Goal: Task Accomplishment & Management: Use online tool/utility

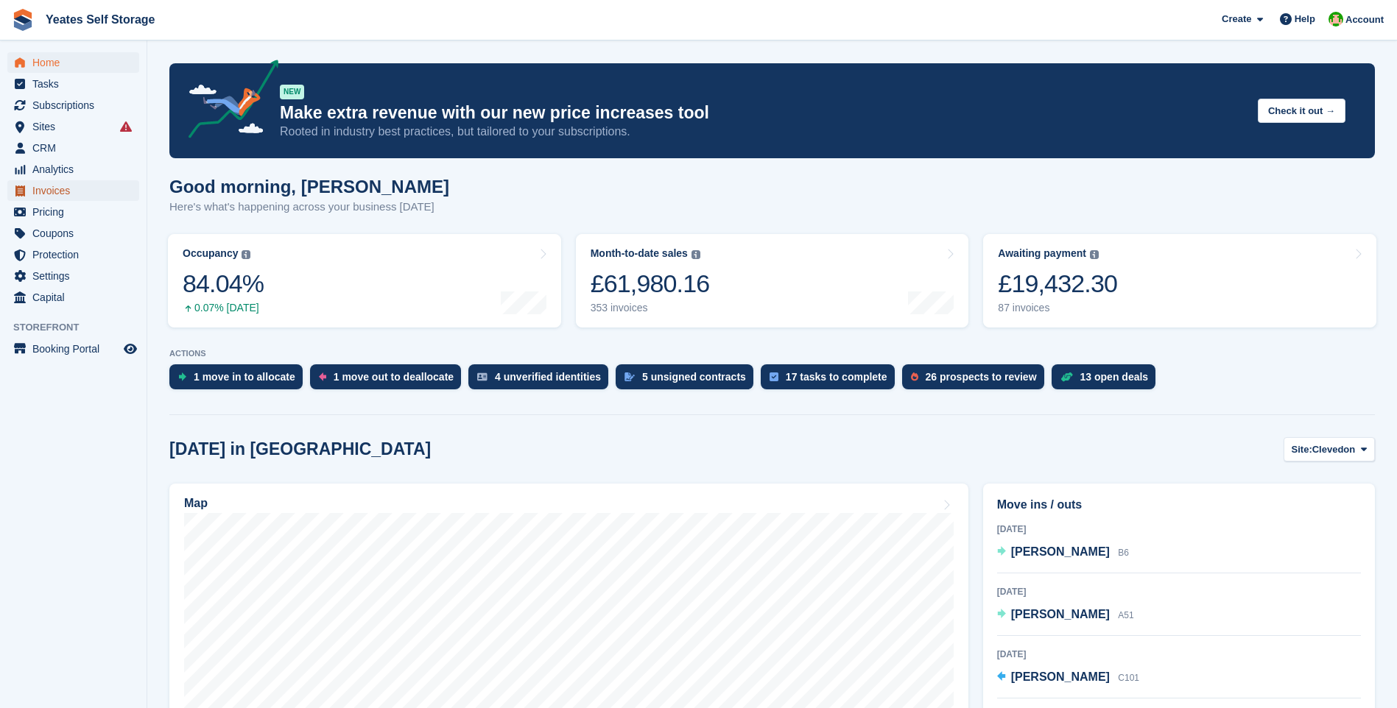
click at [51, 191] on span "Invoices" at bounding box center [76, 190] width 88 height 21
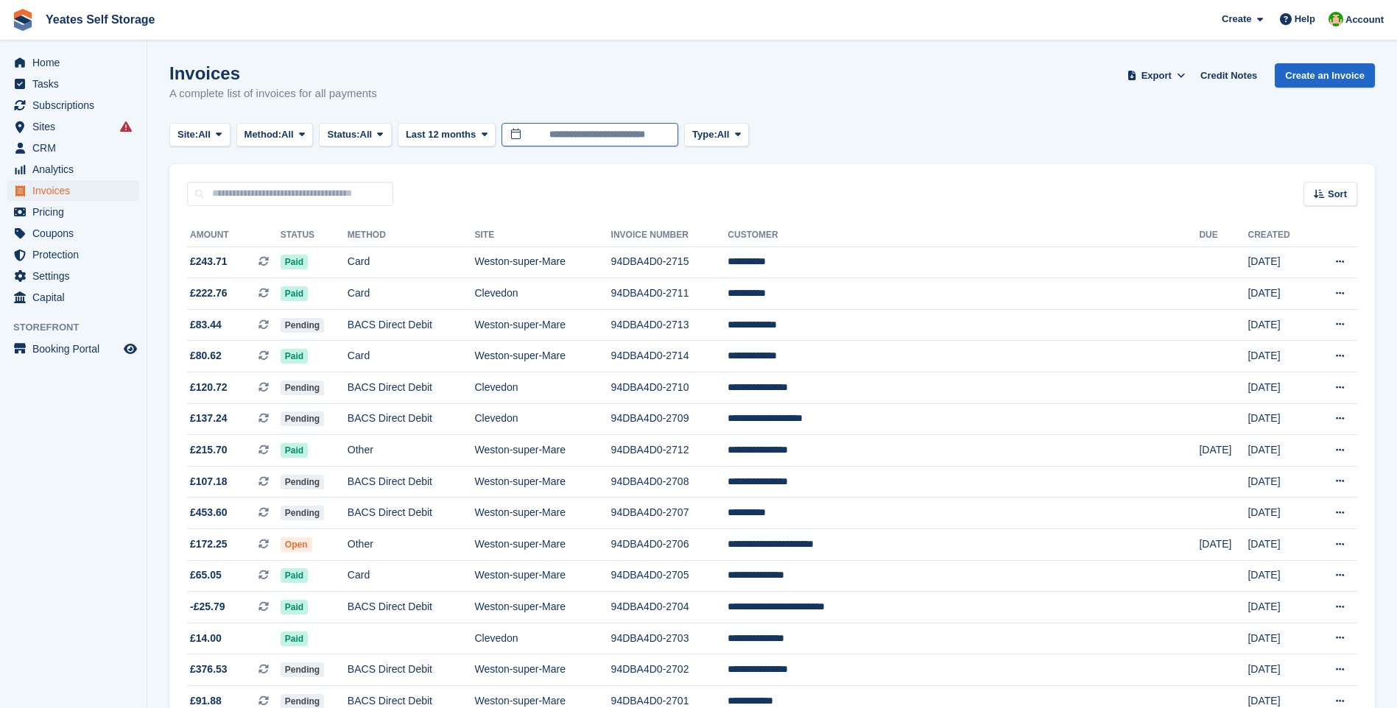
click at [599, 136] on input "**********" at bounding box center [589, 135] width 177 height 24
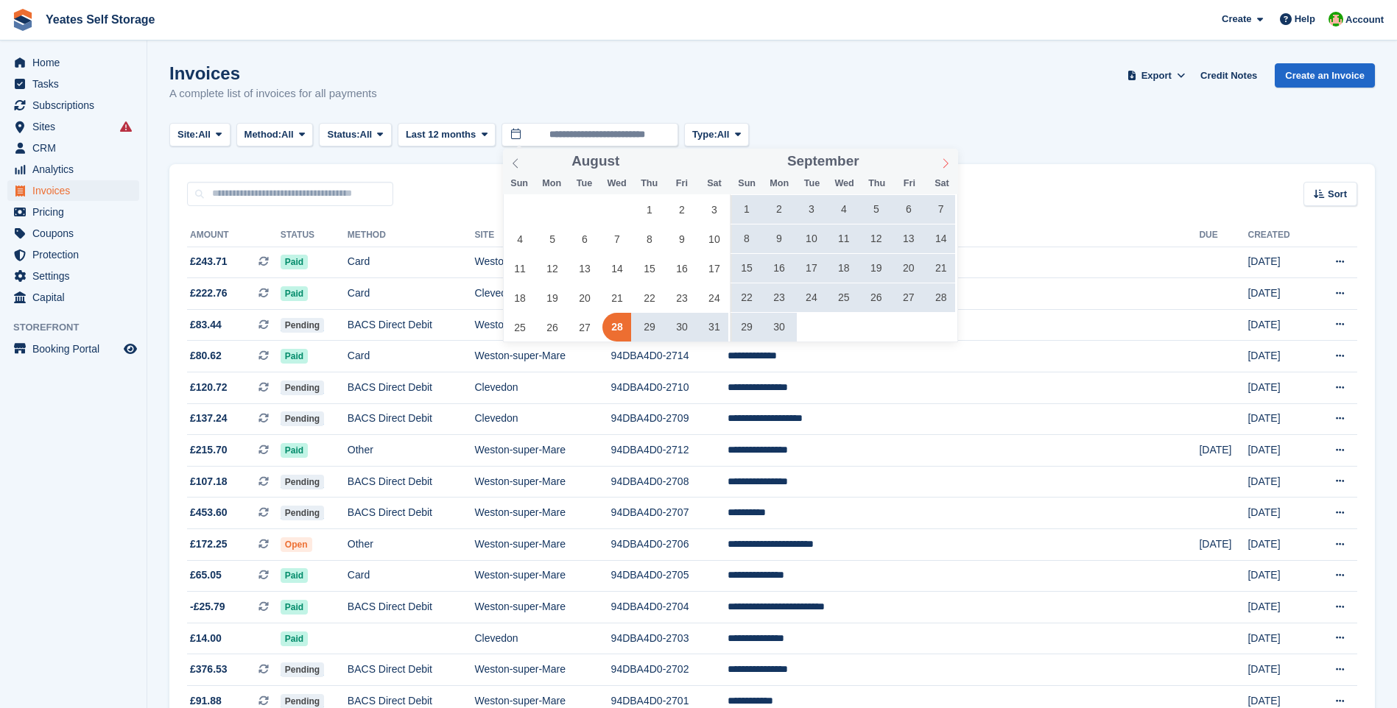
click at [942, 161] on icon at bounding box center [945, 163] width 10 height 10
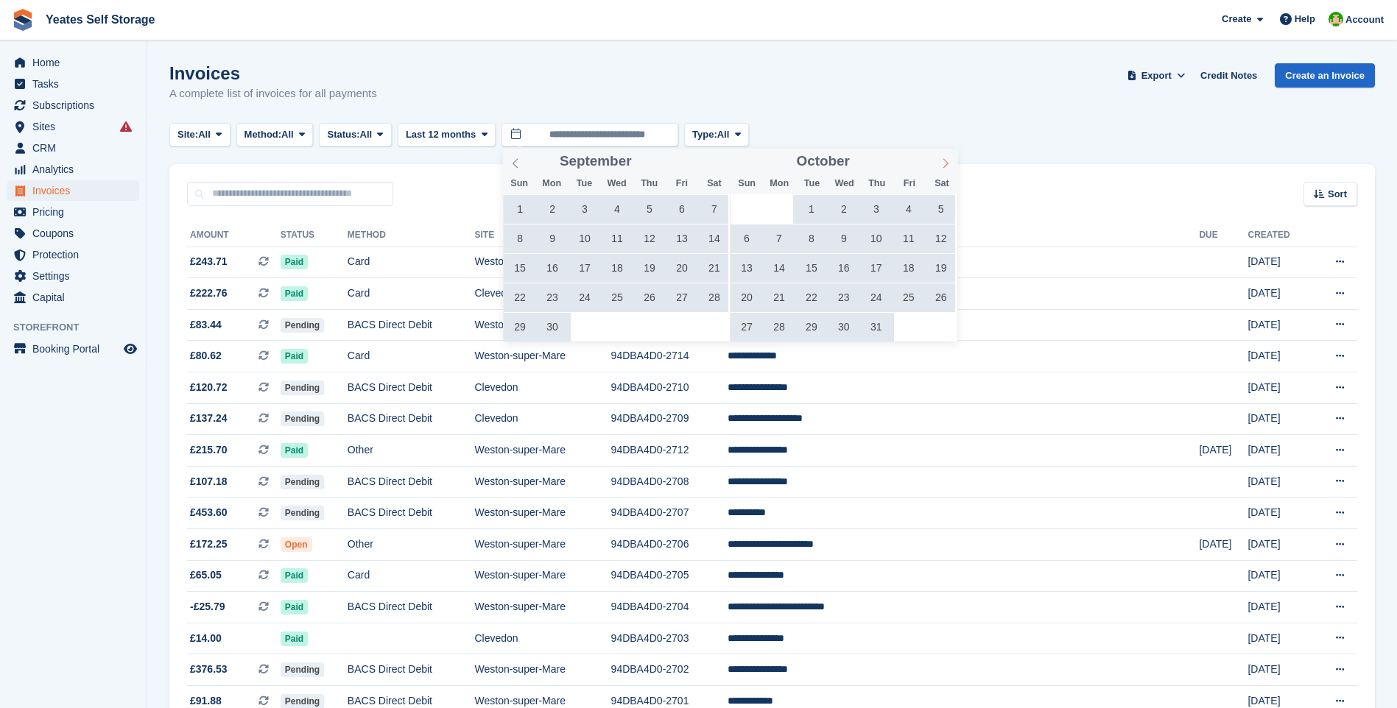
click at [942, 161] on icon at bounding box center [945, 163] width 10 height 10
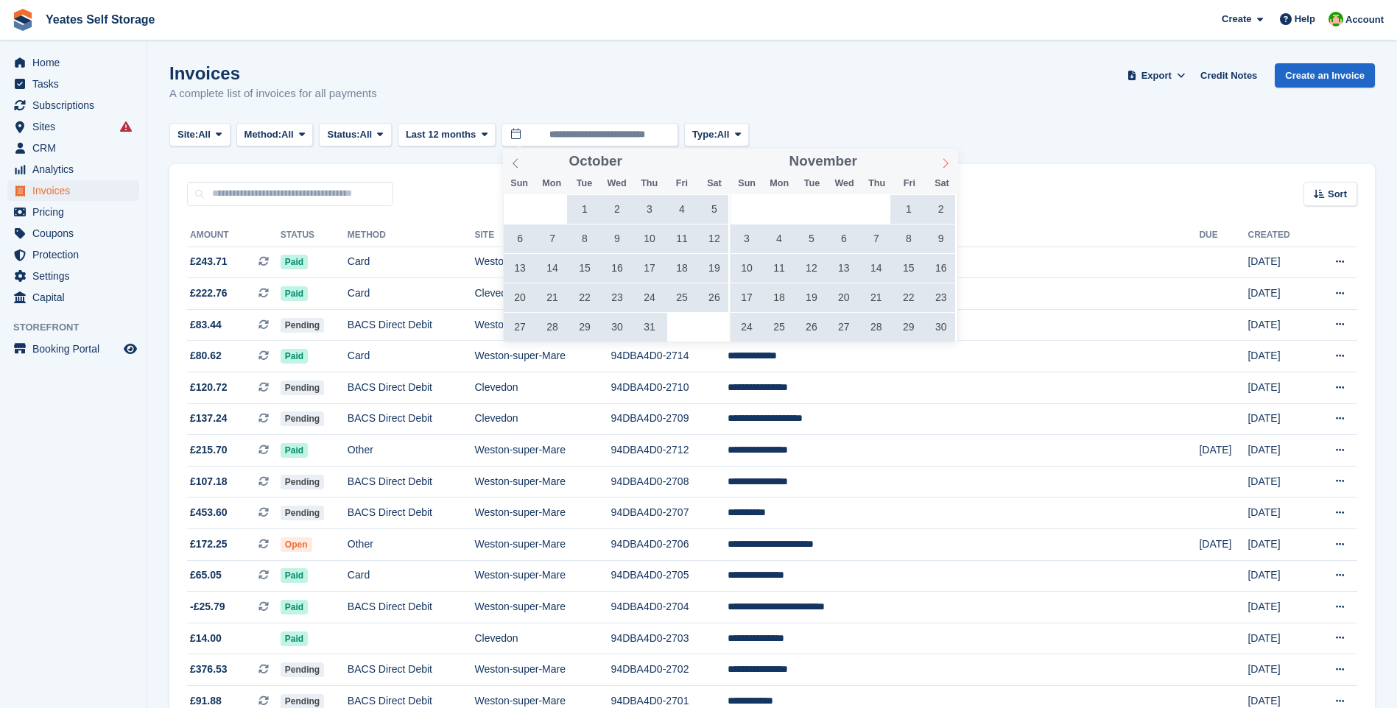
click at [942, 161] on icon at bounding box center [945, 163] width 10 height 10
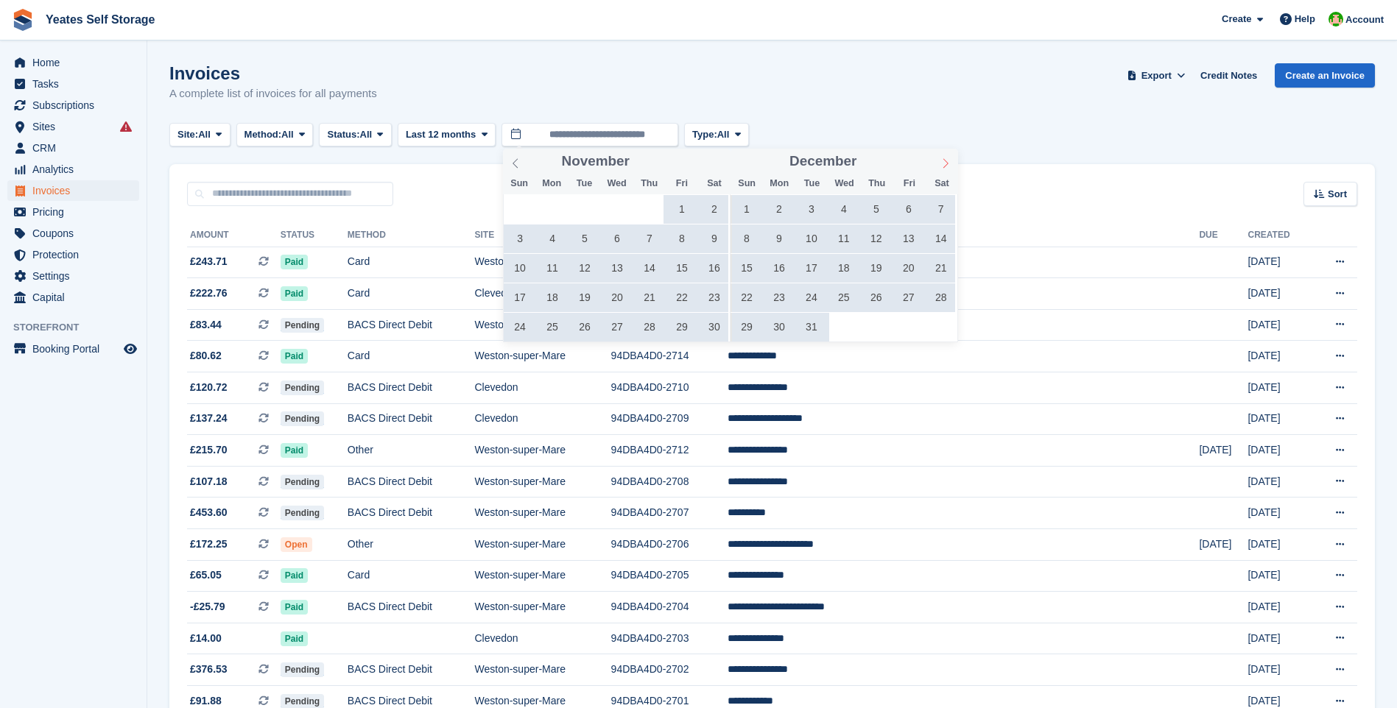
click at [942, 161] on icon at bounding box center [945, 163] width 10 height 10
type input "****"
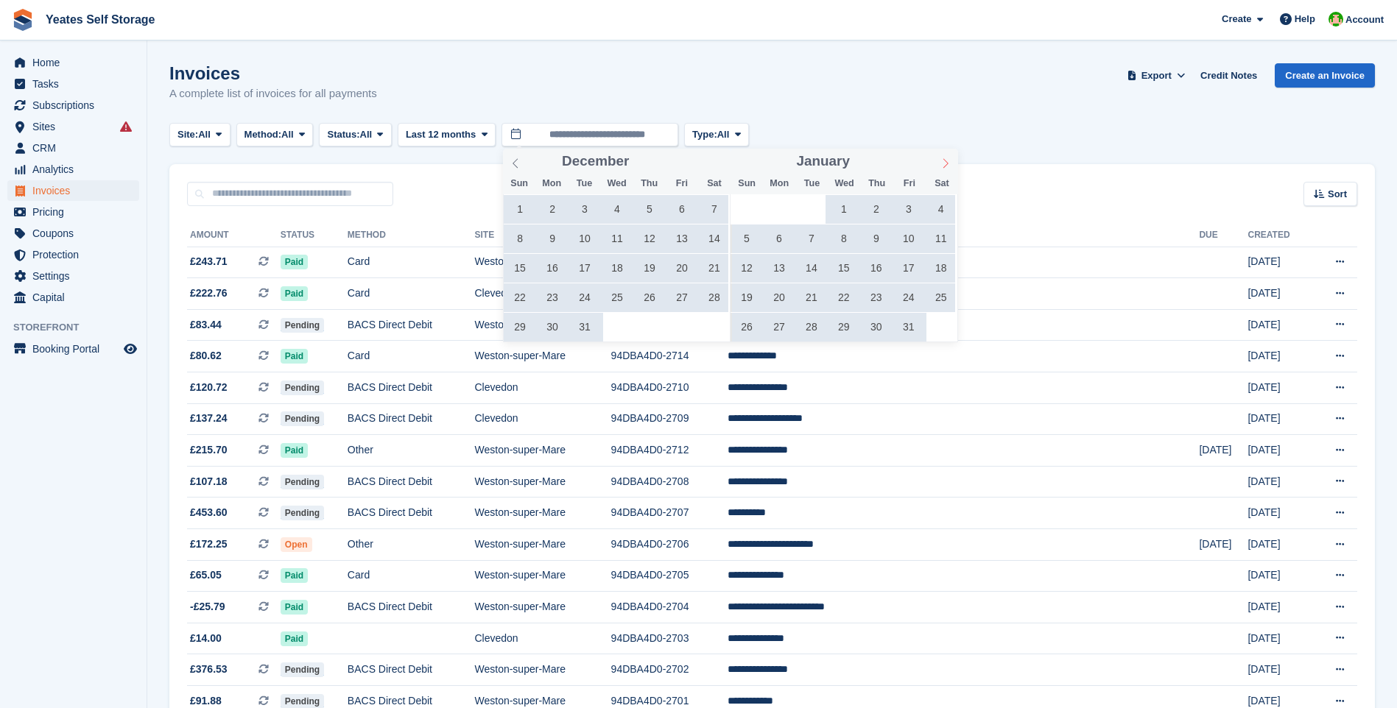
click at [943, 161] on icon at bounding box center [945, 163] width 10 height 10
type input "****"
click at [943, 161] on icon at bounding box center [945, 163] width 10 height 10
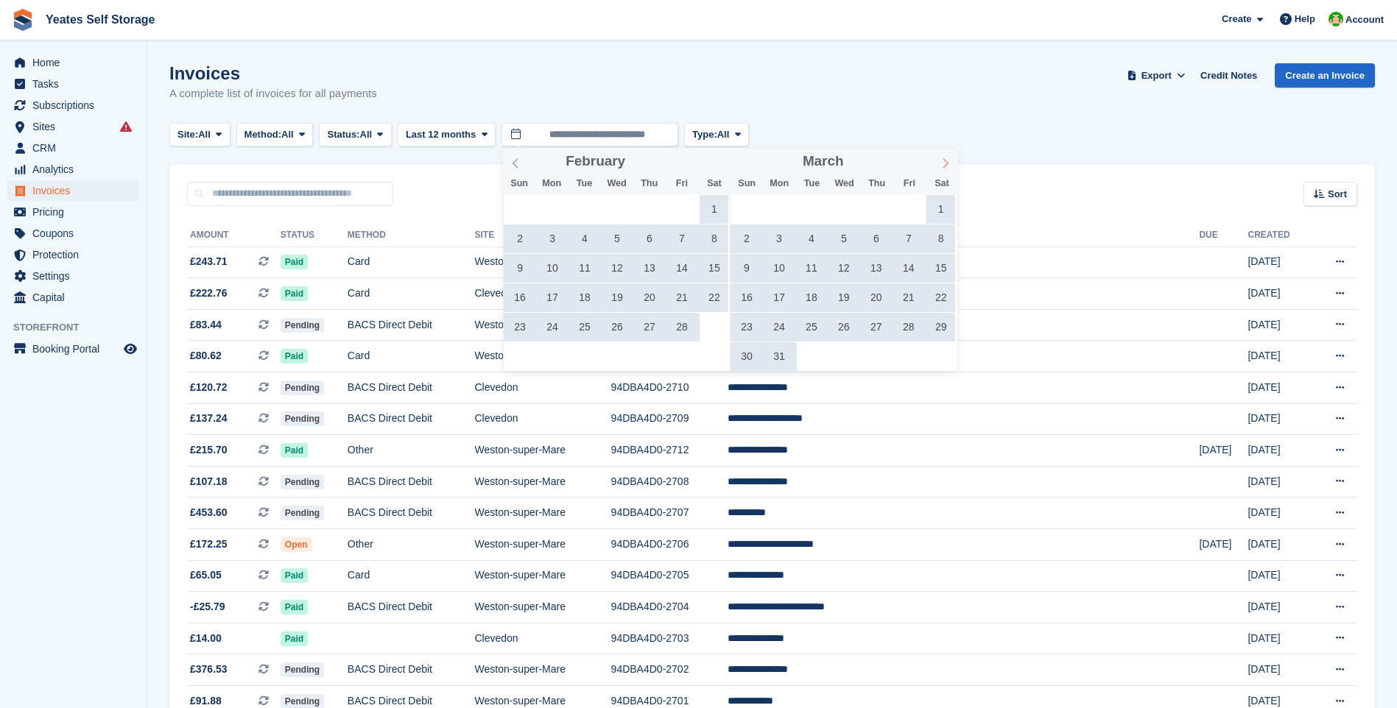
click at [943, 161] on icon at bounding box center [945, 163] width 10 height 10
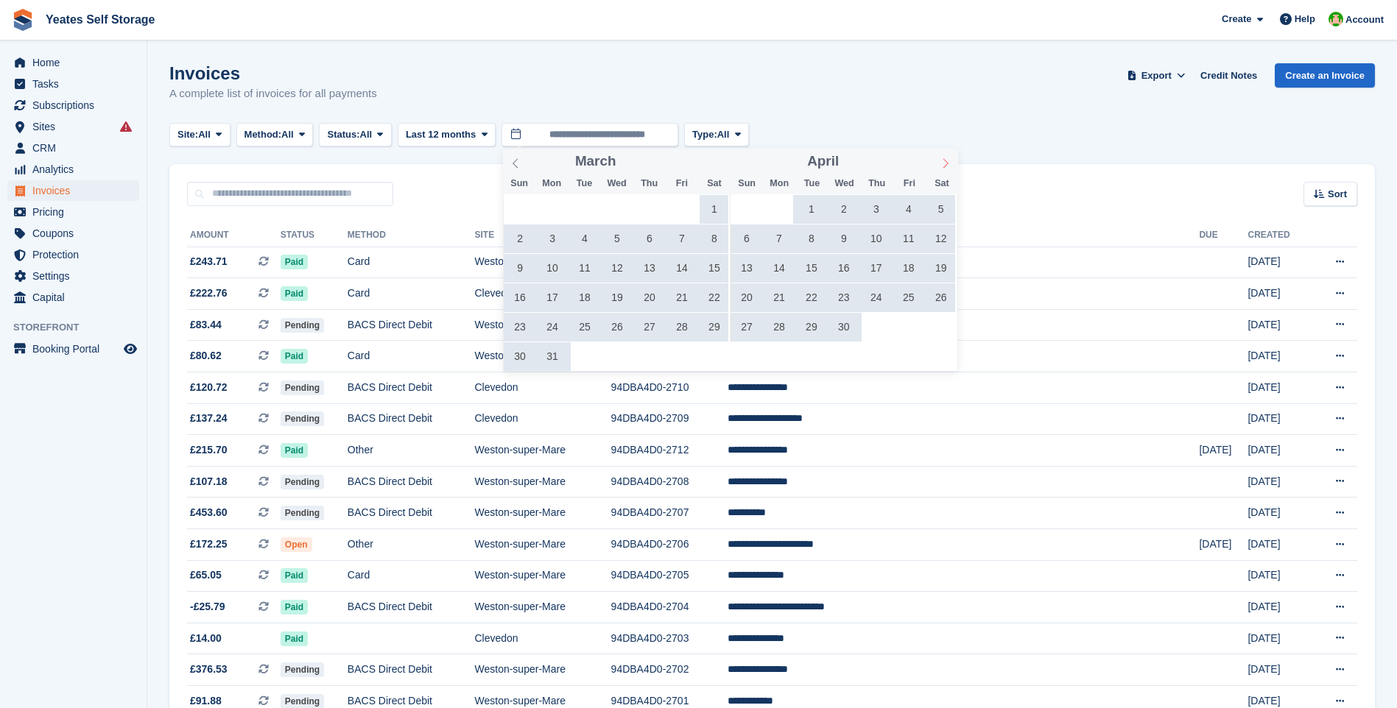
click at [943, 161] on icon at bounding box center [945, 163] width 10 height 10
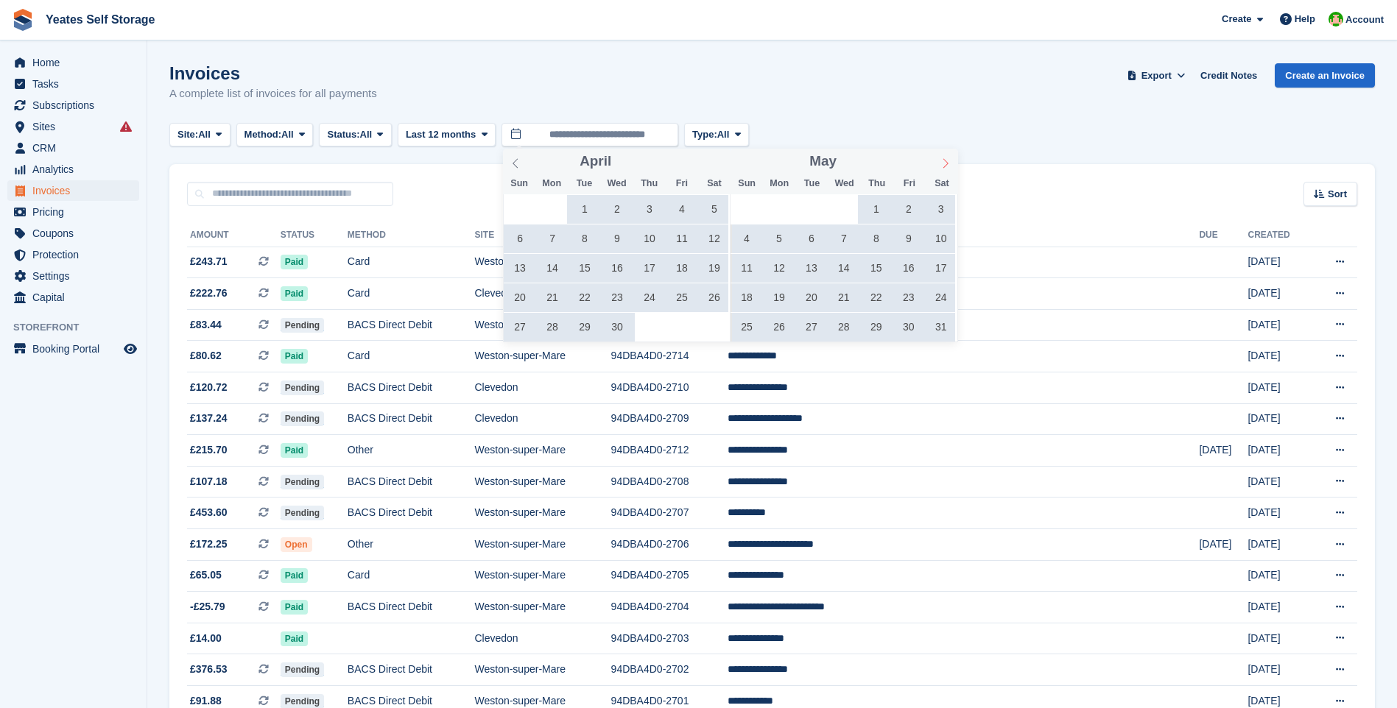
click at [943, 161] on icon at bounding box center [945, 163] width 10 height 10
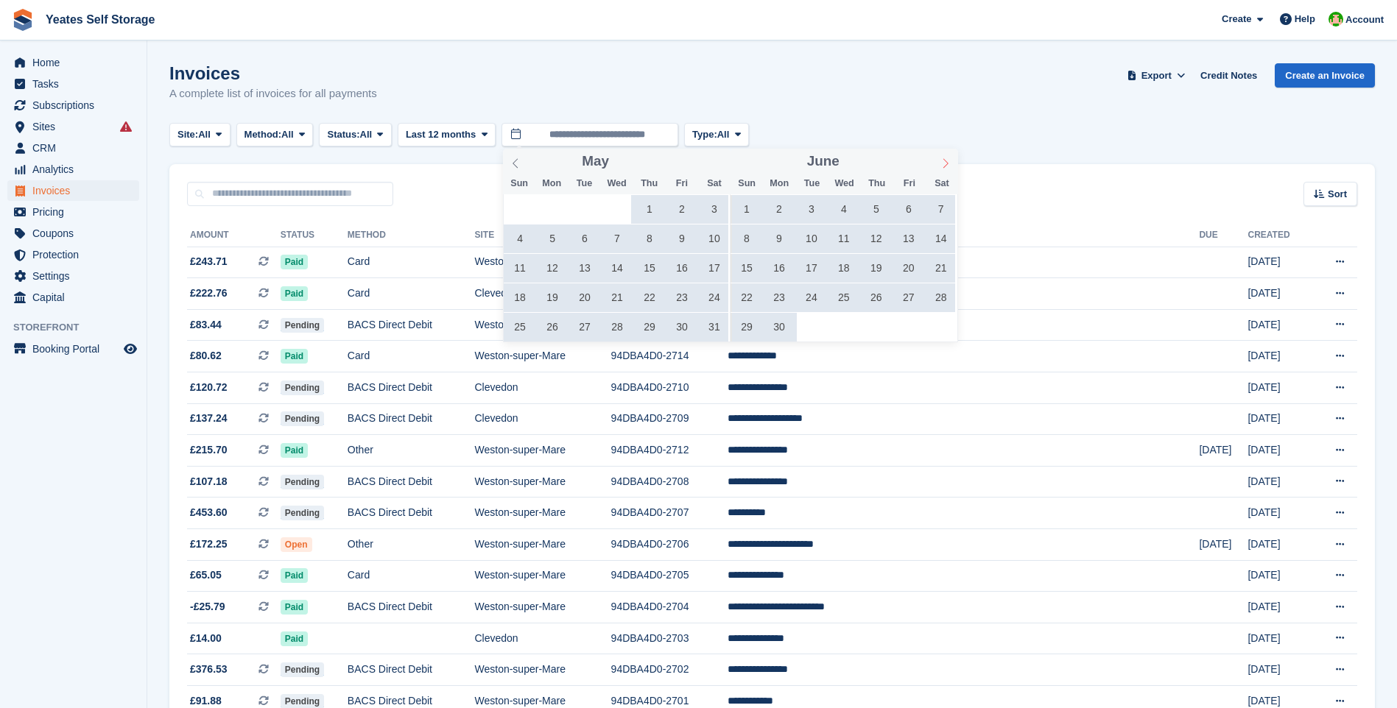
click at [943, 161] on icon at bounding box center [945, 163] width 10 height 10
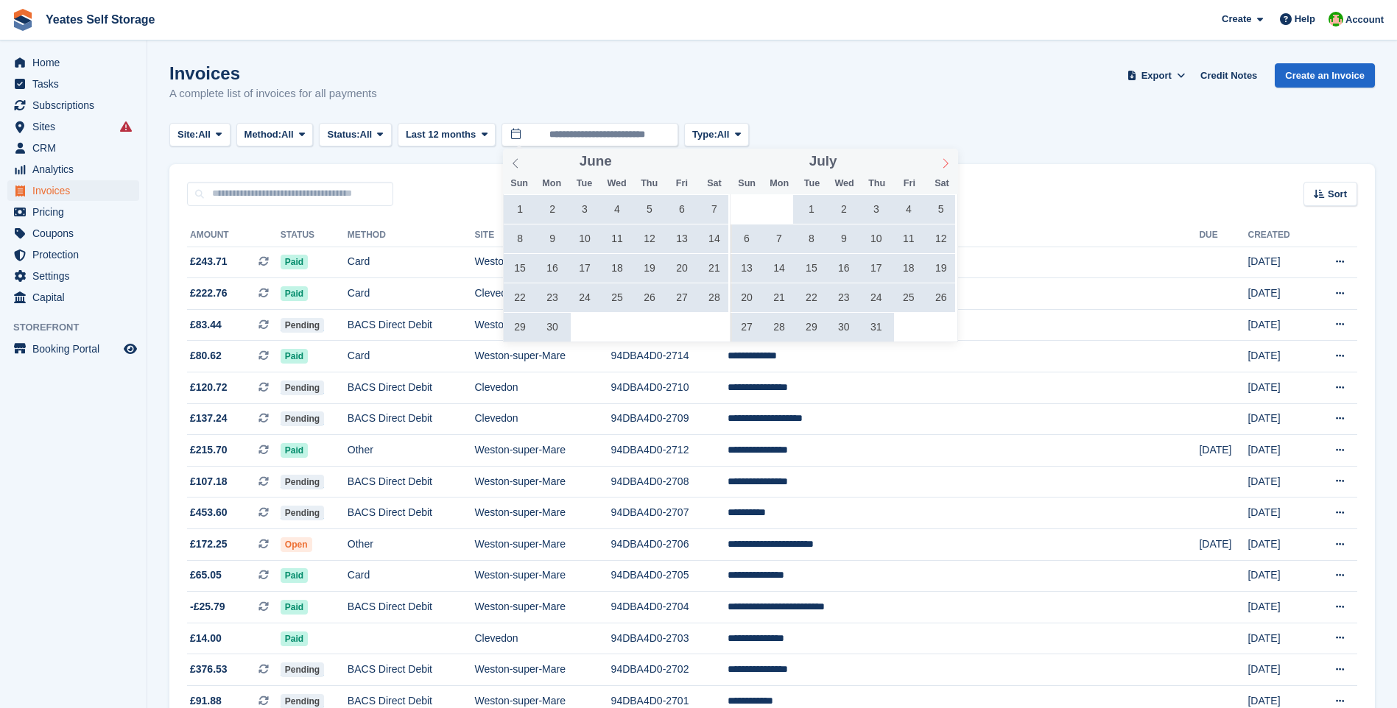
click at [943, 162] on icon at bounding box center [945, 163] width 10 height 10
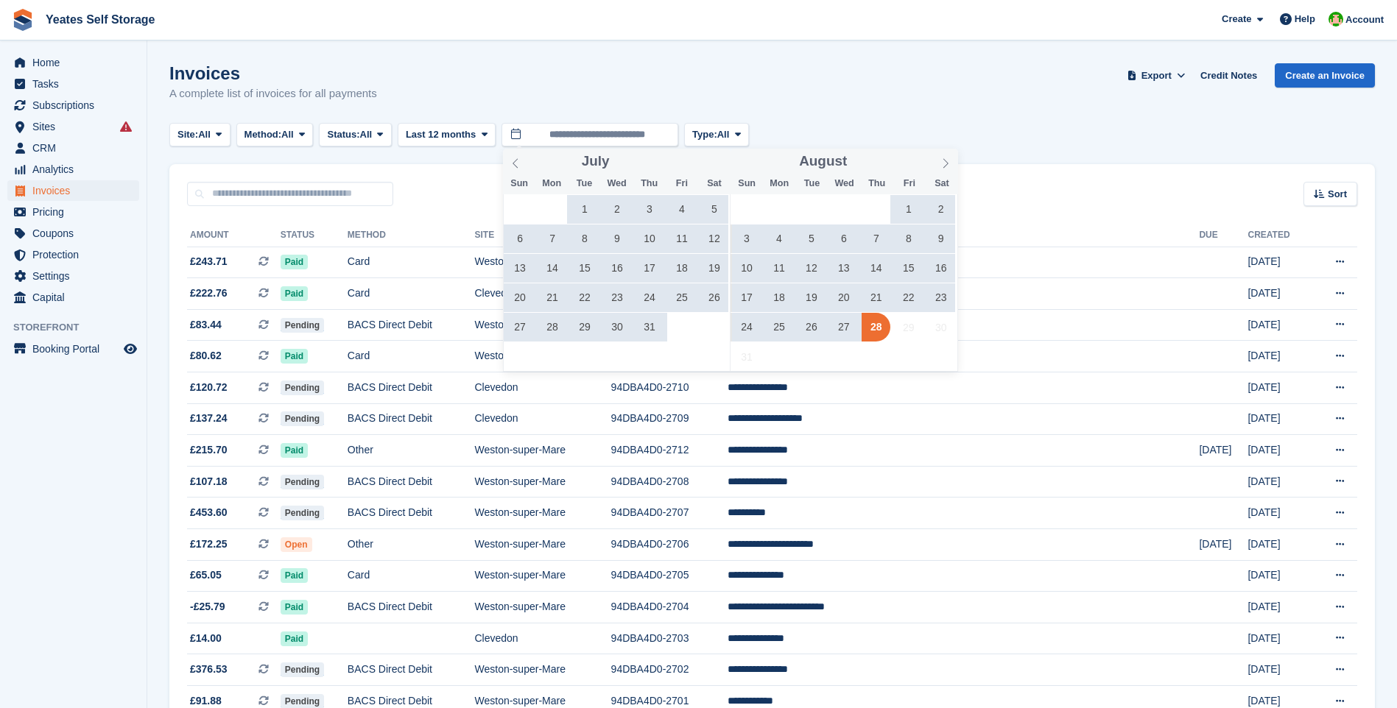
click at [845, 327] on span "27" at bounding box center [843, 327] width 29 height 29
type input "**********"
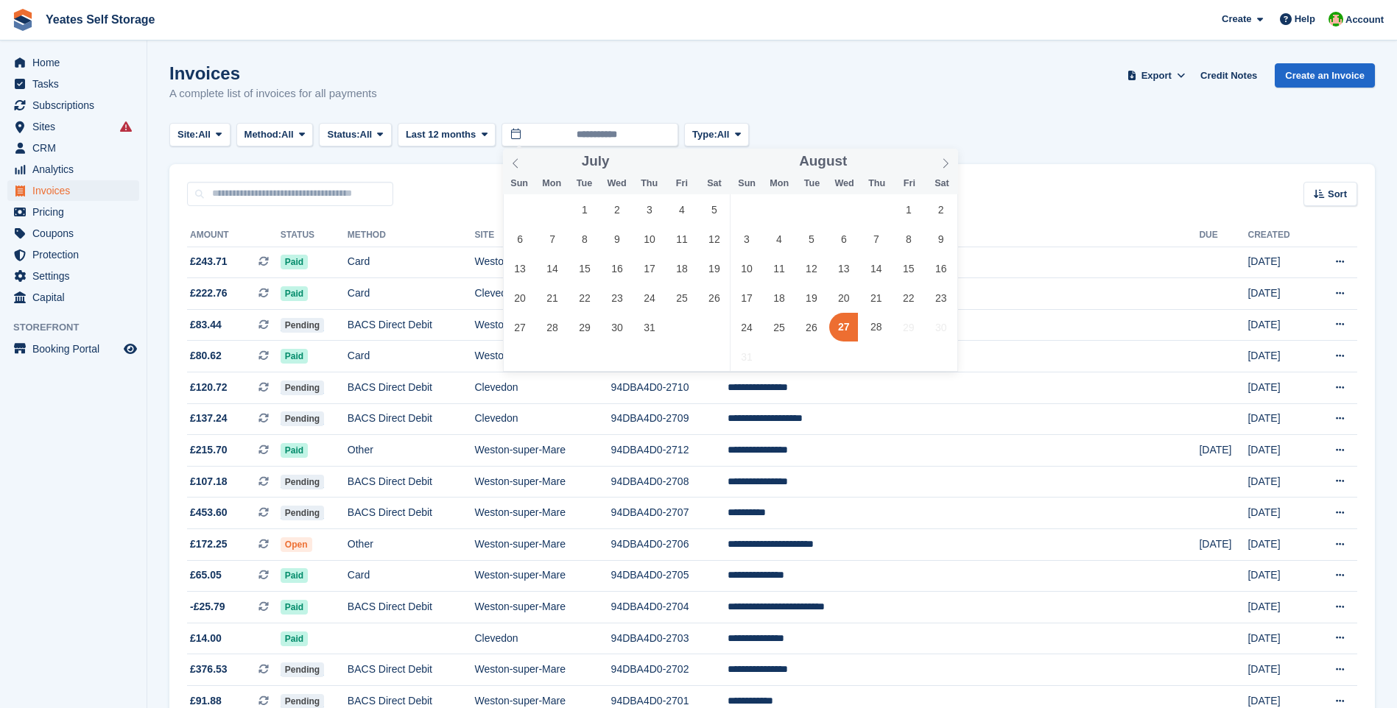
click at [845, 327] on span "27" at bounding box center [843, 327] width 29 height 29
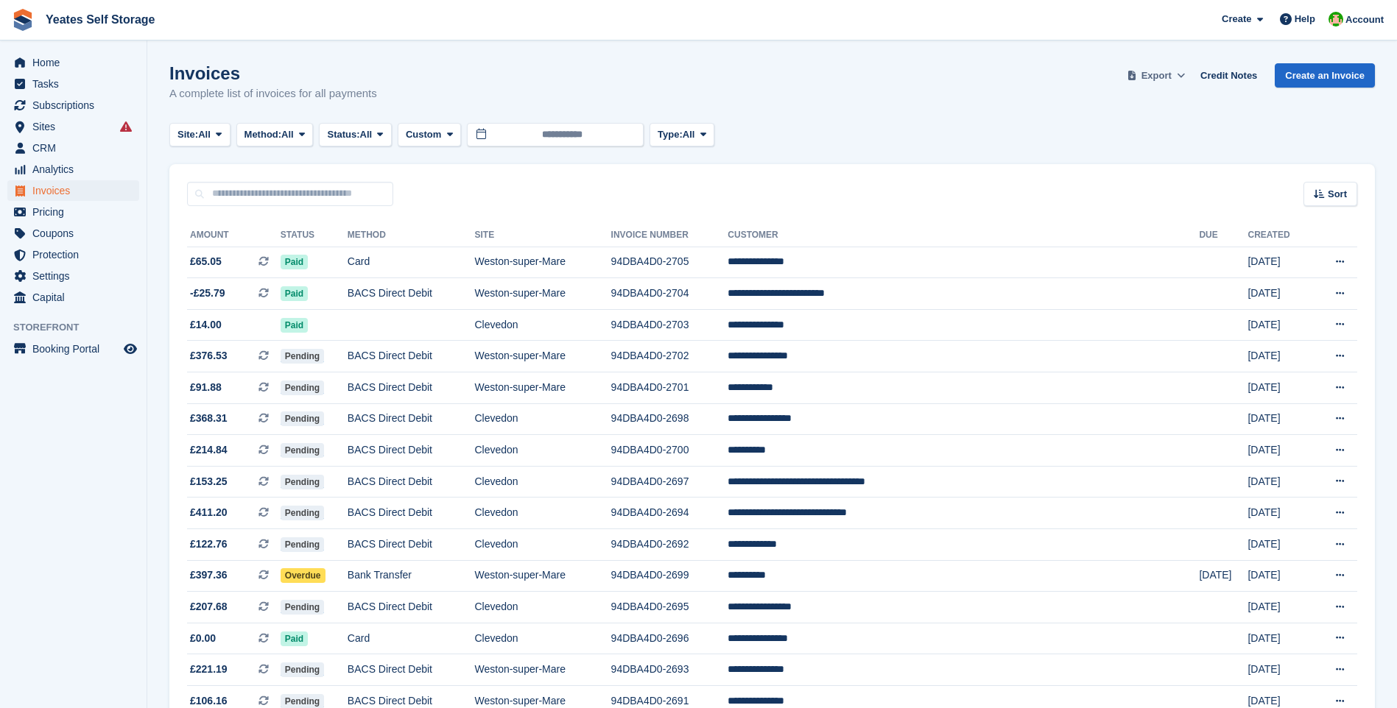
click at [1170, 79] on span "Export" at bounding box center [1156, 75] width 30 height 15
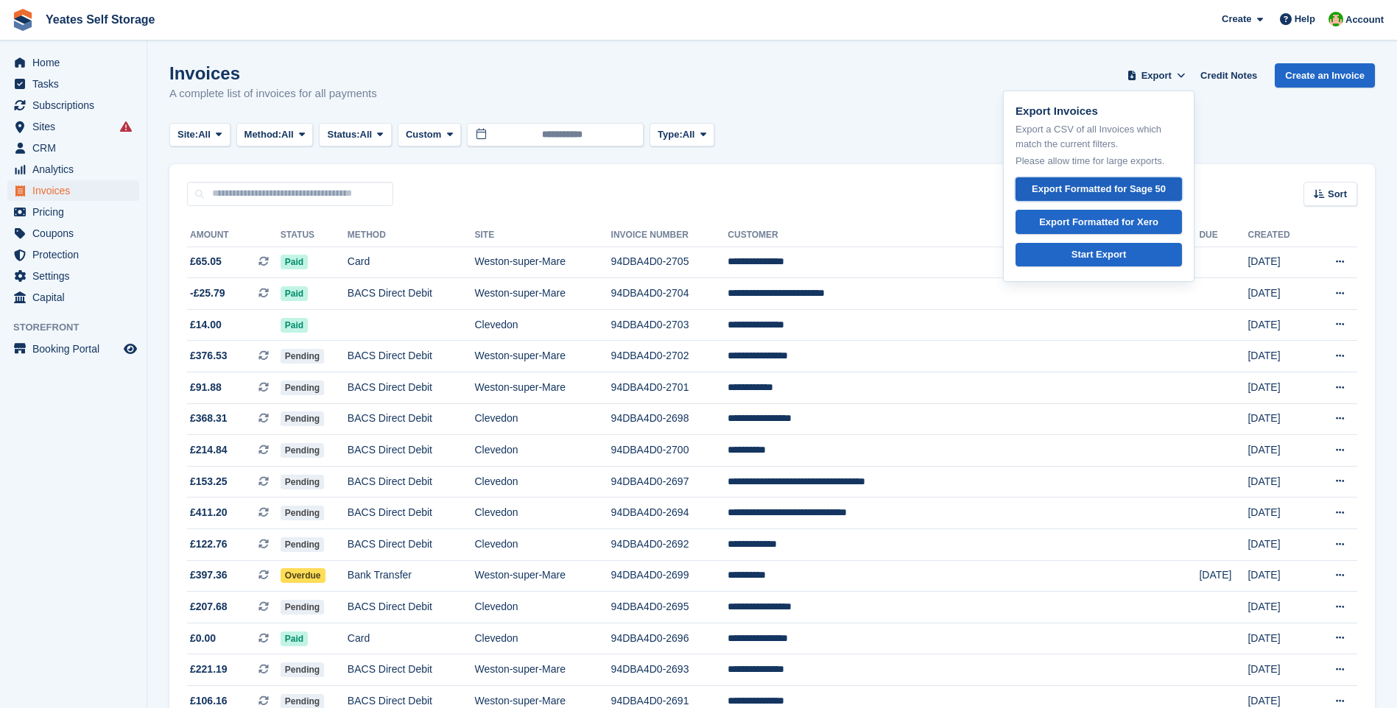
click at [1105, 186] on div "Export Formatted for Sage 50" at bounding box center [1099, 189] width 134 height 15
click at [756, 102] on div "Invoices A complete list of invoices for all payments Export Export Invoices Ex…" at bounding box center [771, 91] width 1205 height 57
